Goal: Information Seeking & Learning: Understand process/instructions

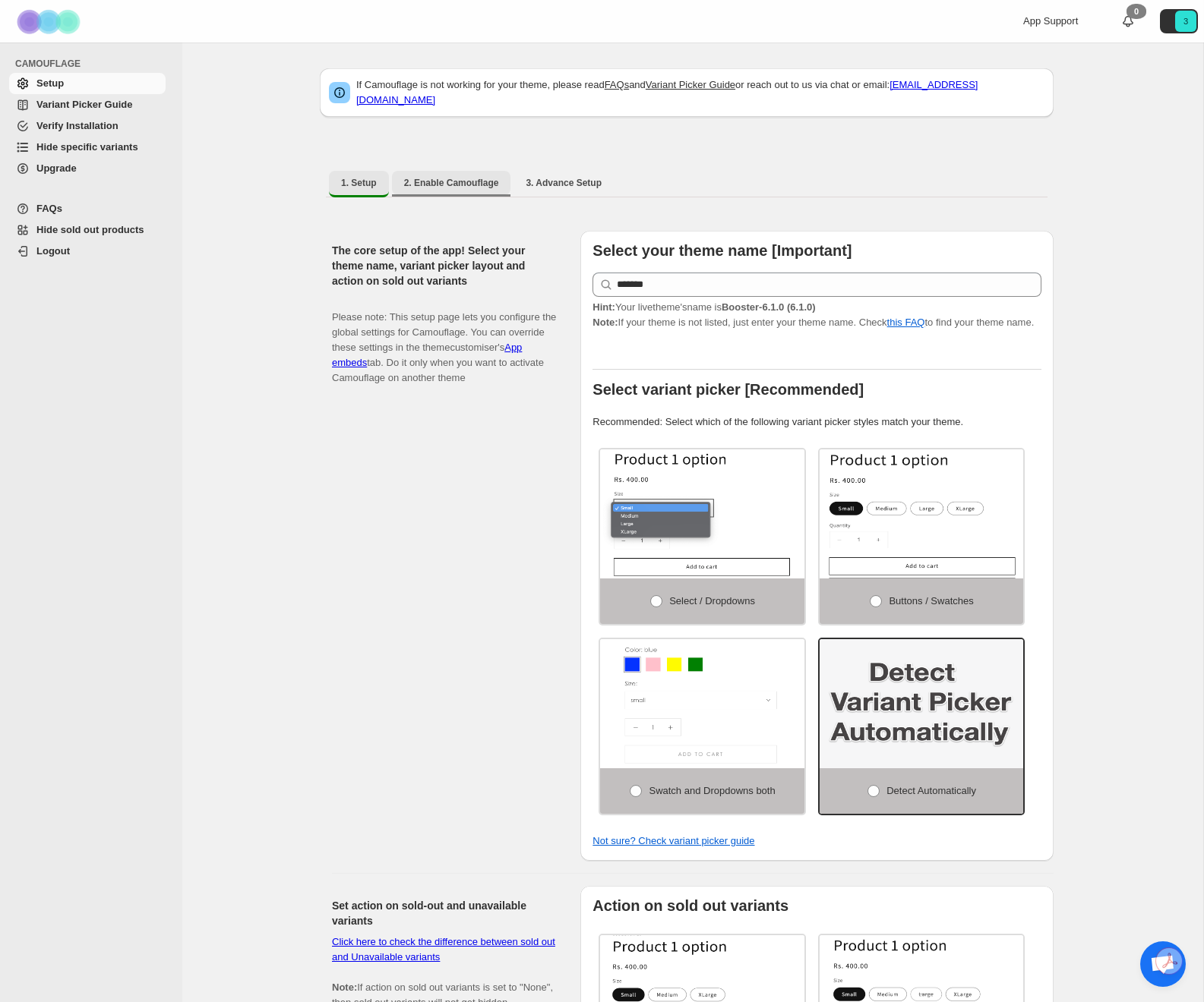
click at [468, 177] on span "2. Enable Camouflage" at bounding box center [452, 183] width 95 height 12
select select "**********"
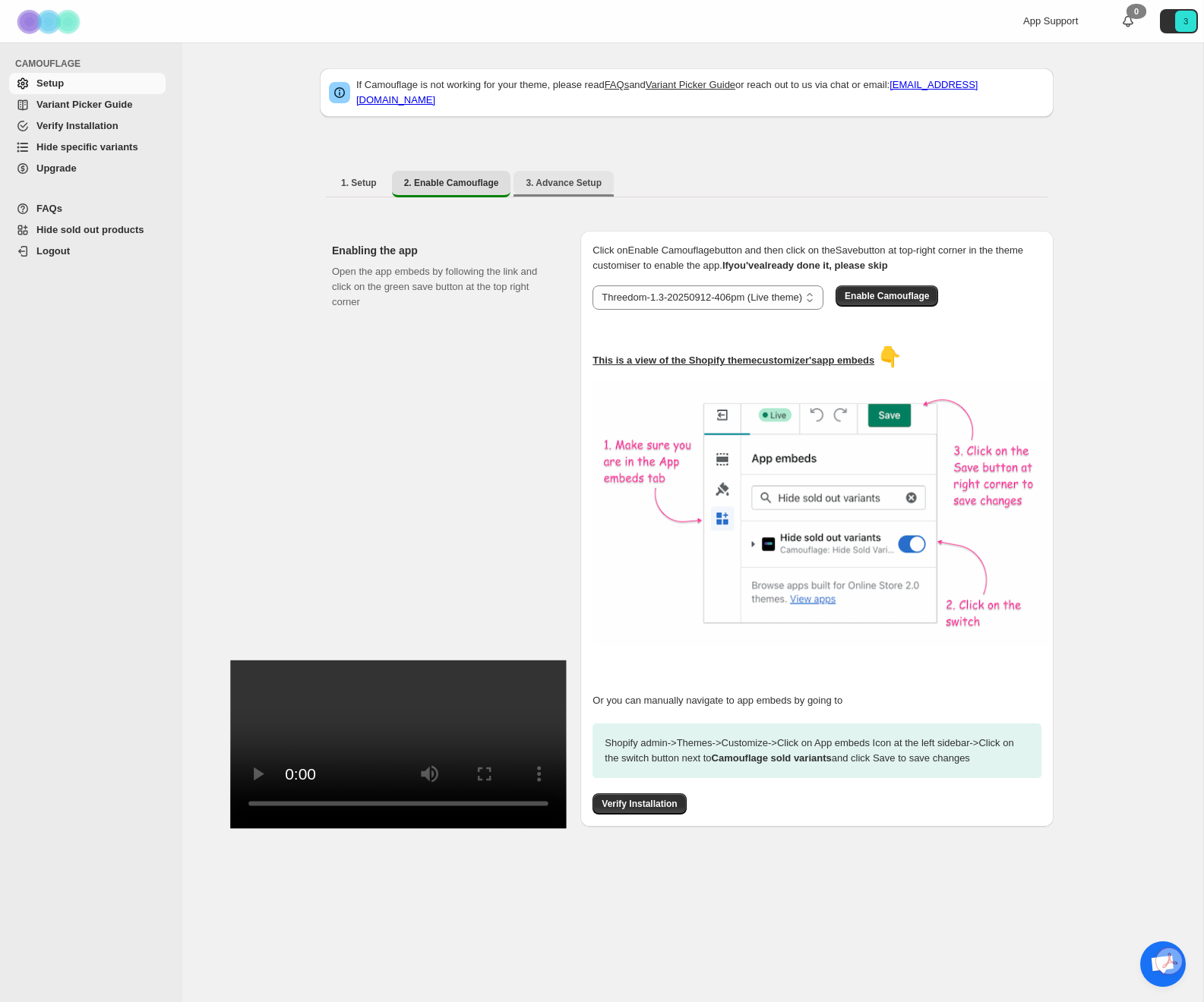
click at [567, 177] on span "3. Advance Setup" at bounding box center [563, 183] width 76 height 12
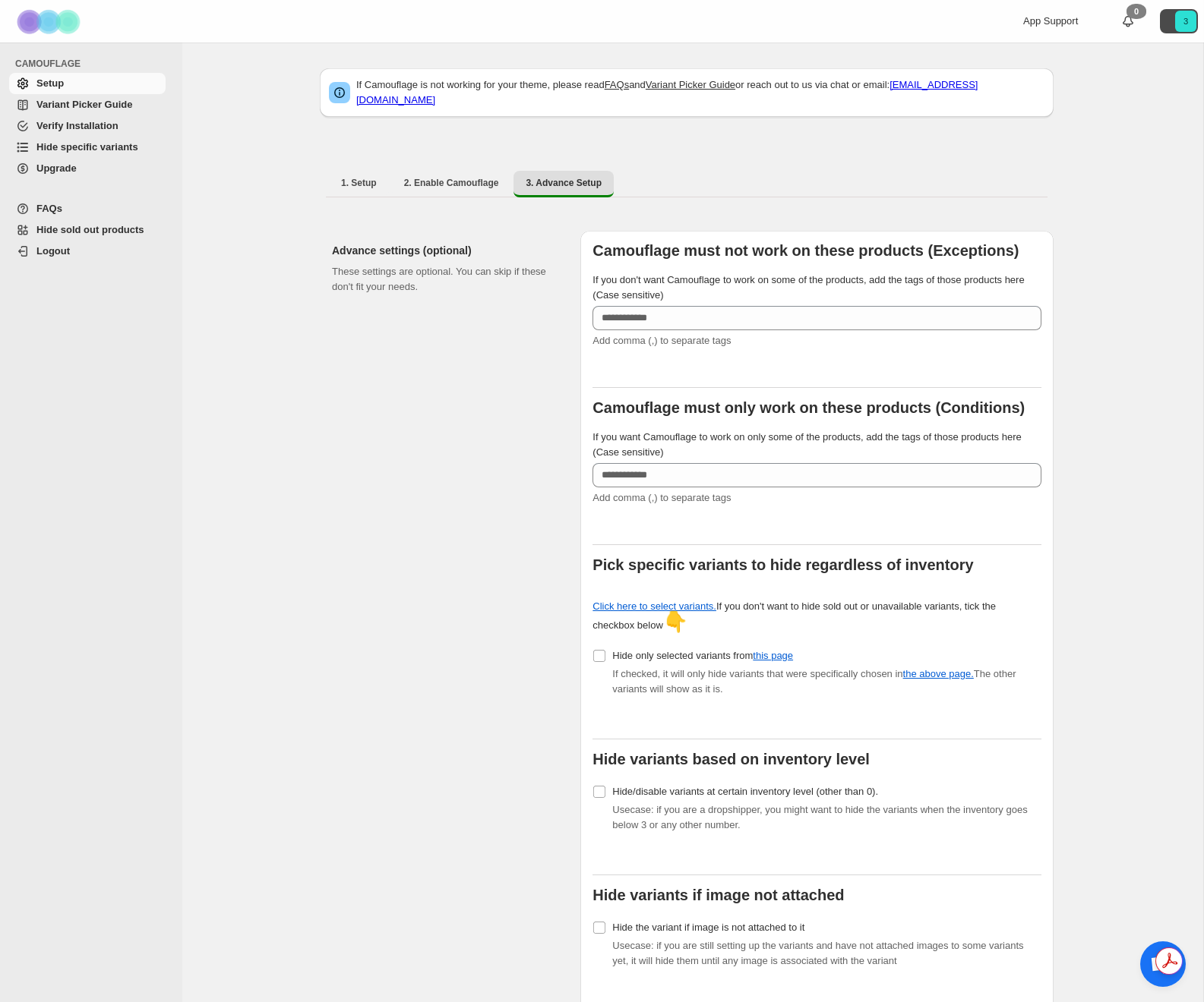
click at [1181, 20] on icon "3" at bounding box center [1186, 22] width 22 height 22
click at [97, 104] on span "Variant Picker Guide" at bounding box center [84, 105] width 96 height 12
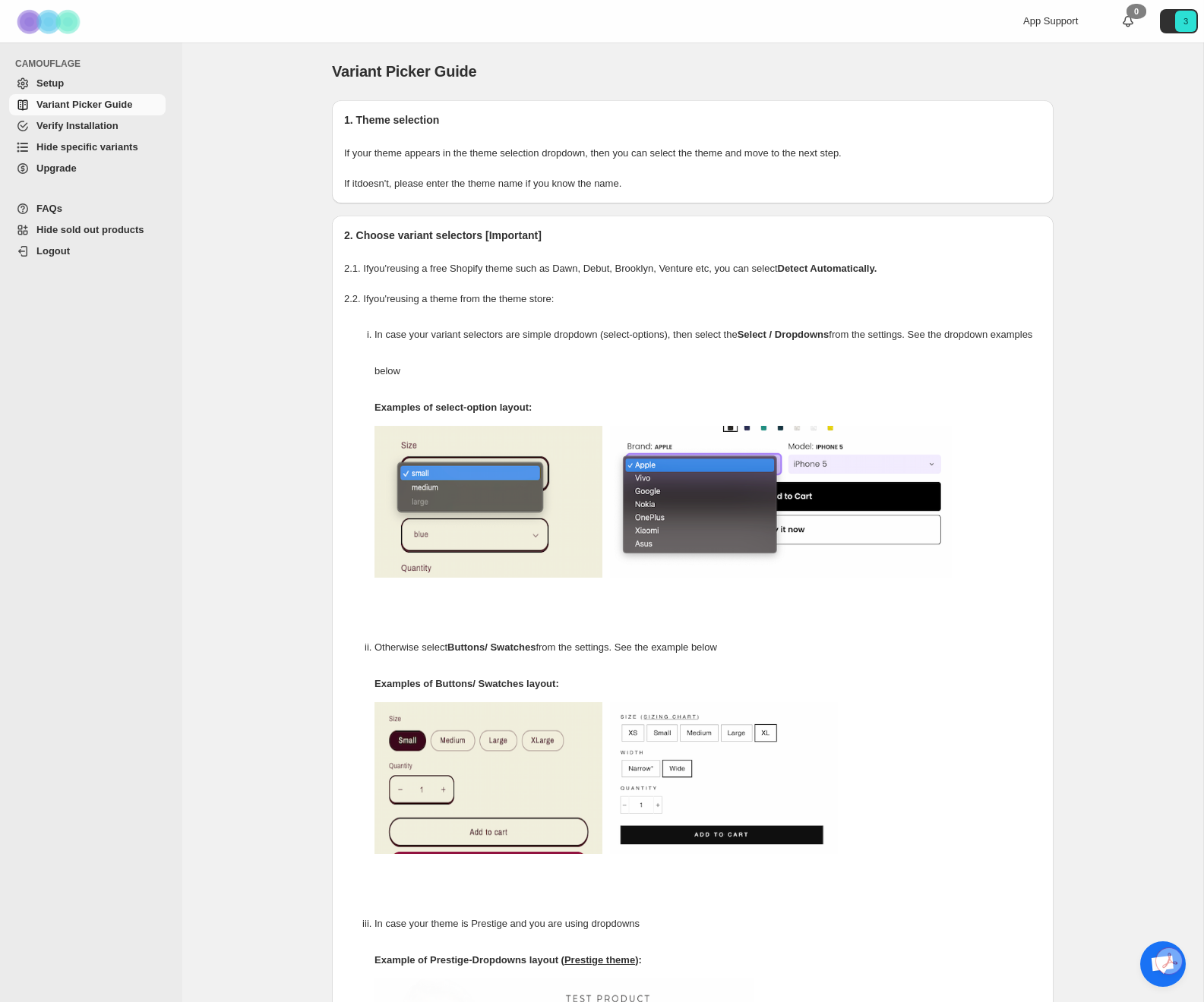
click at [90, 147] on span "Hide specific variants" at bounding box center [87, 147] width 102 height 12
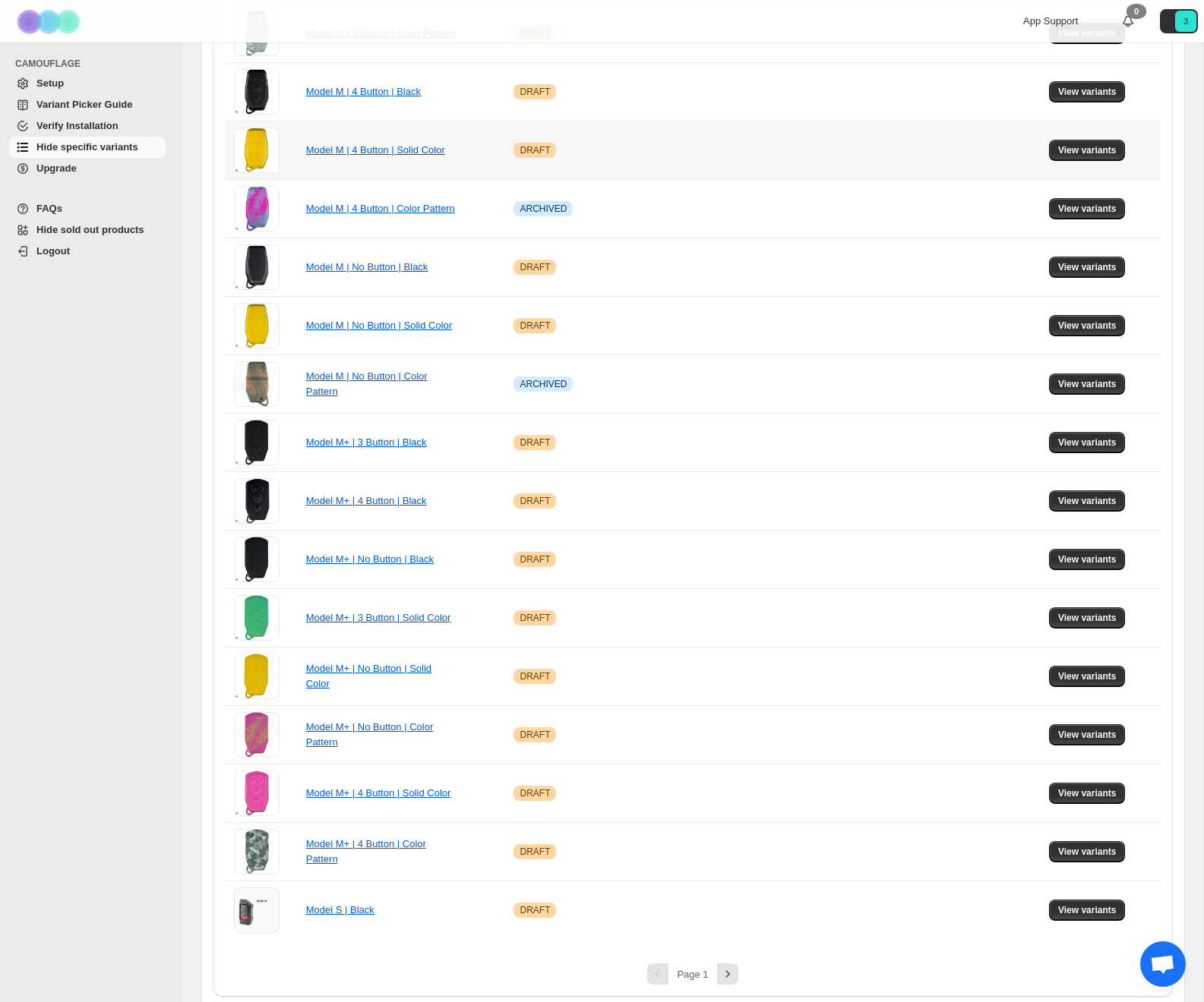
scroll to position [730, 0]
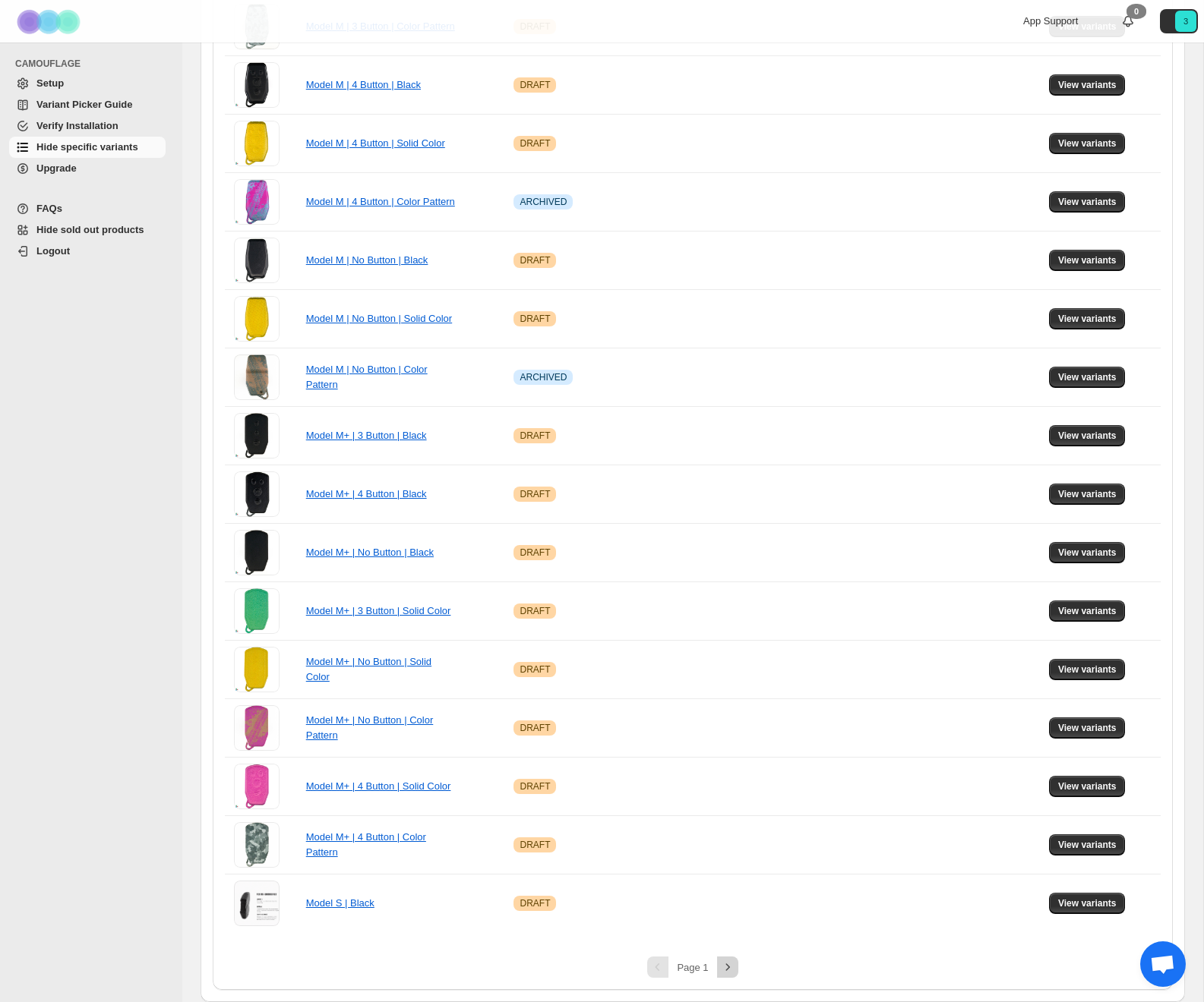
click at [728, 966] on icon "Next" at bounding box center [728, 966] width 4 height 7
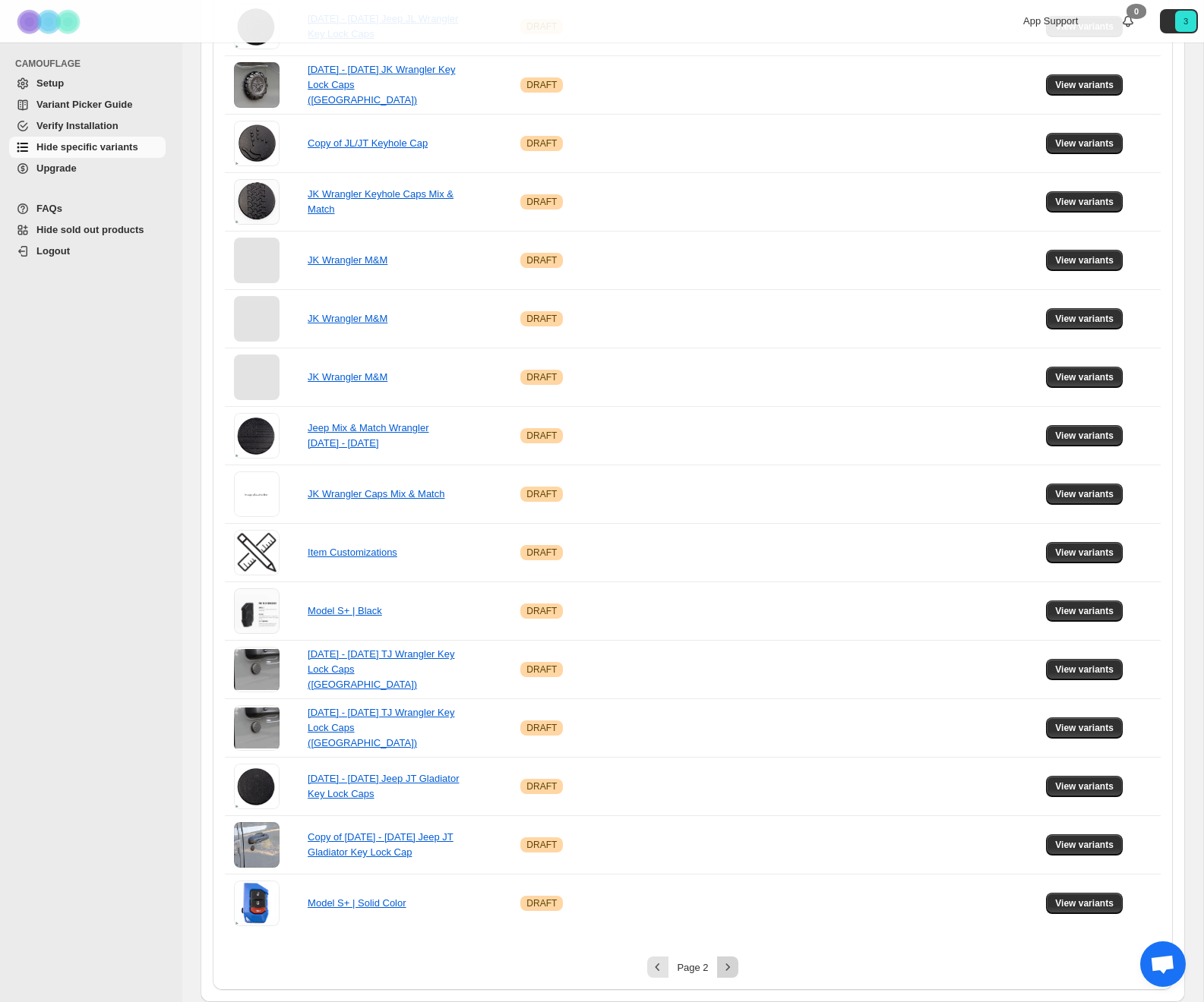
click at [725, 966] on icon "Next" at bounding box center [728, 966] width 15 height 15
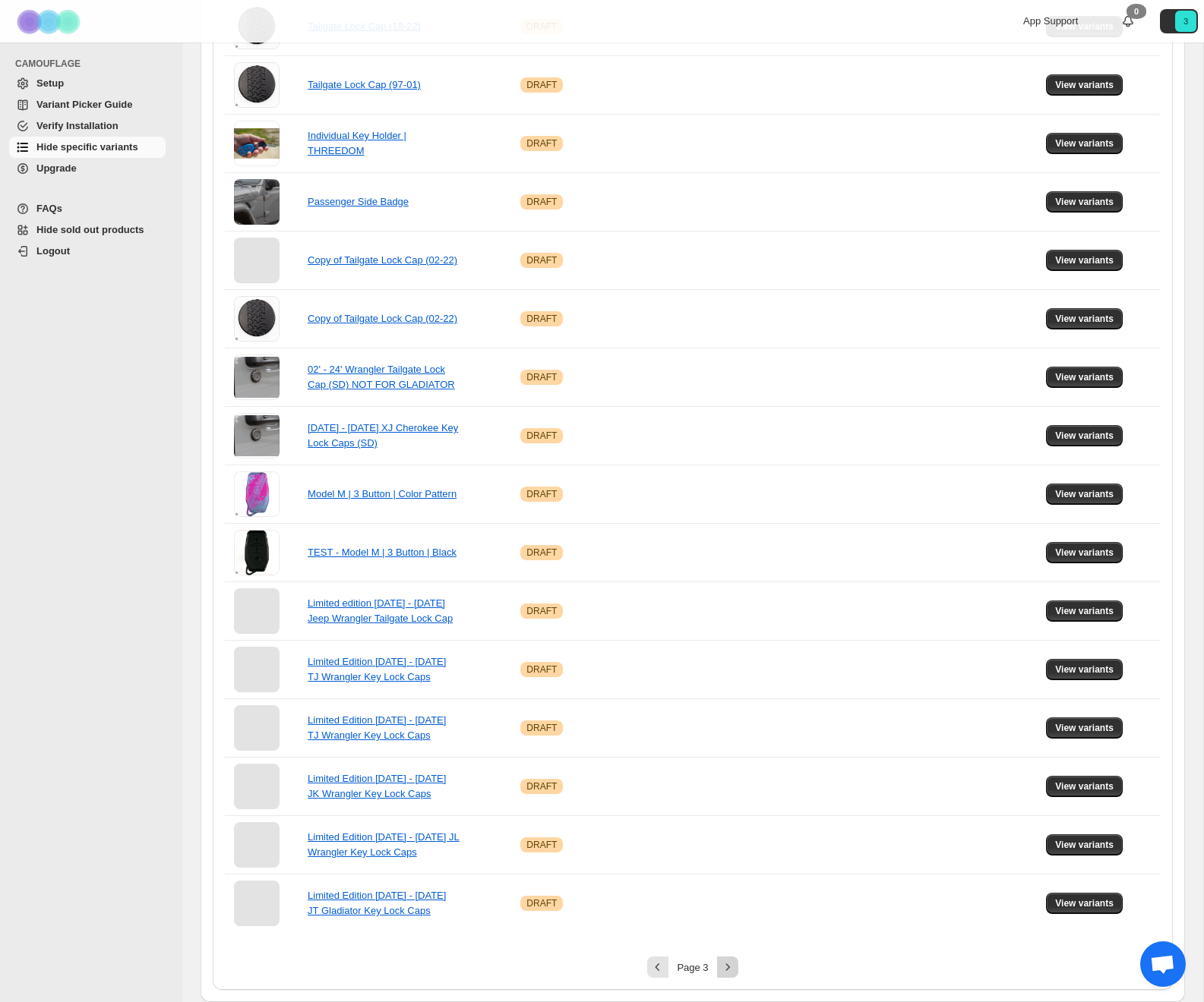
click at [732, 971] on icon "Next" at bounding box center [728, 966] width 15 height 15
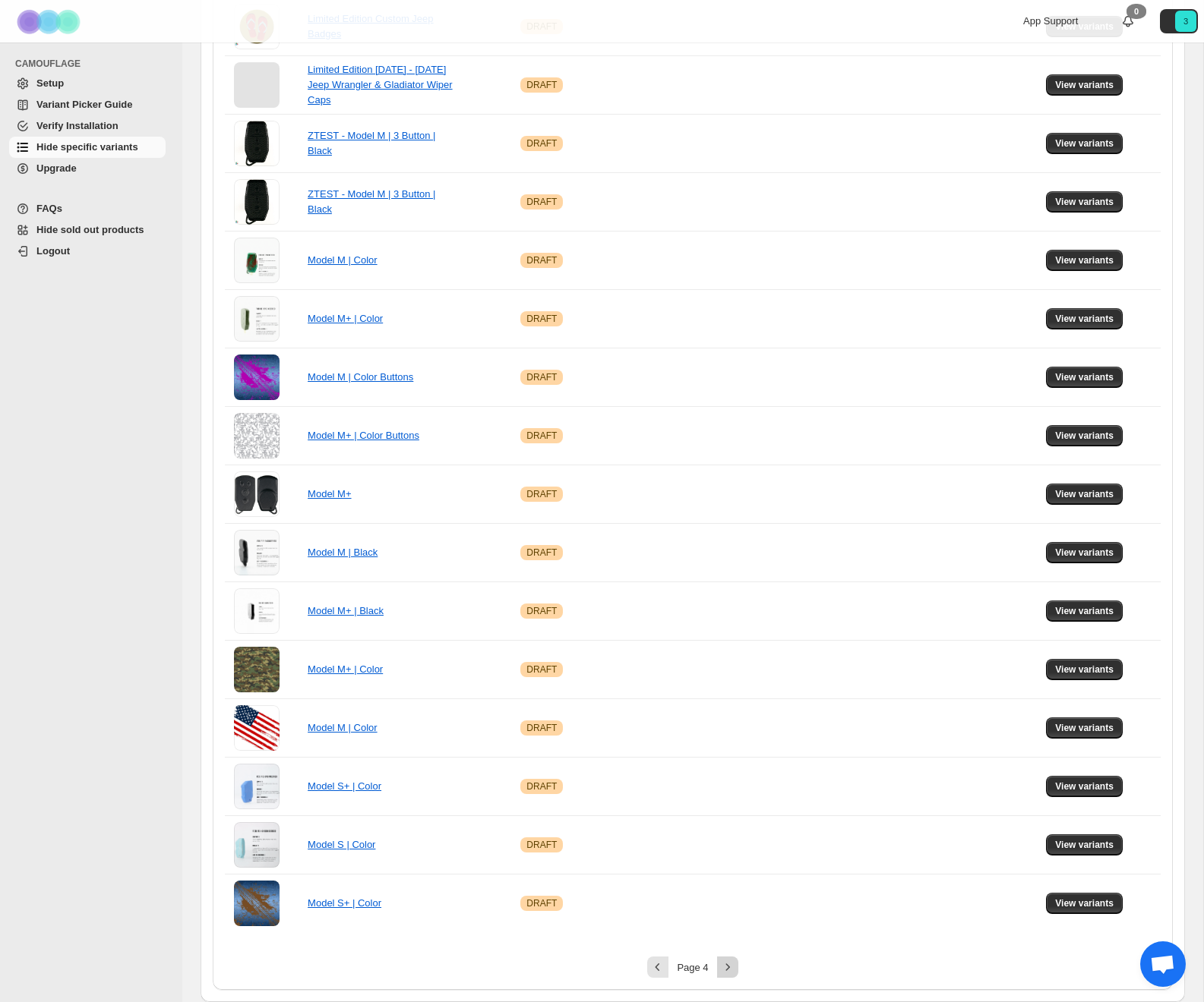
click at [721, 970] on icon "Next" at bounding box center [728, 966] width 15 height 15
